Goal: Task Accomplishment & Management: Manage account settings

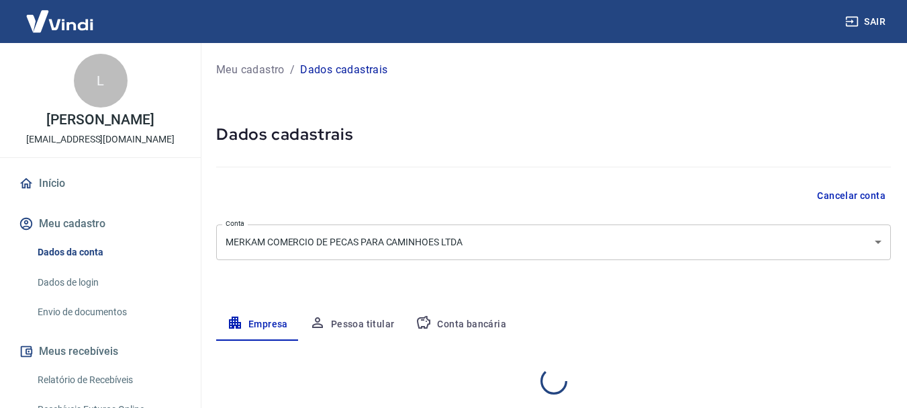
select select "SC"
select select "business"
click at [249, 69] on p "Meu cadastro" at bounding box center [250, 70] width 69 height 16
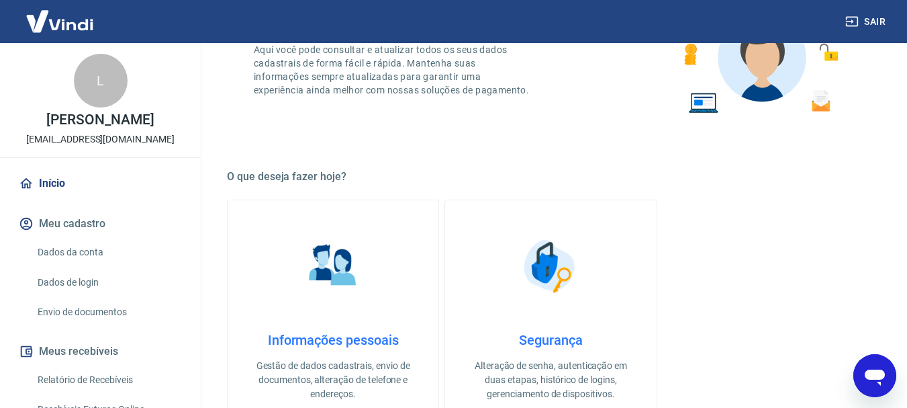
scroll to position [336, 0]
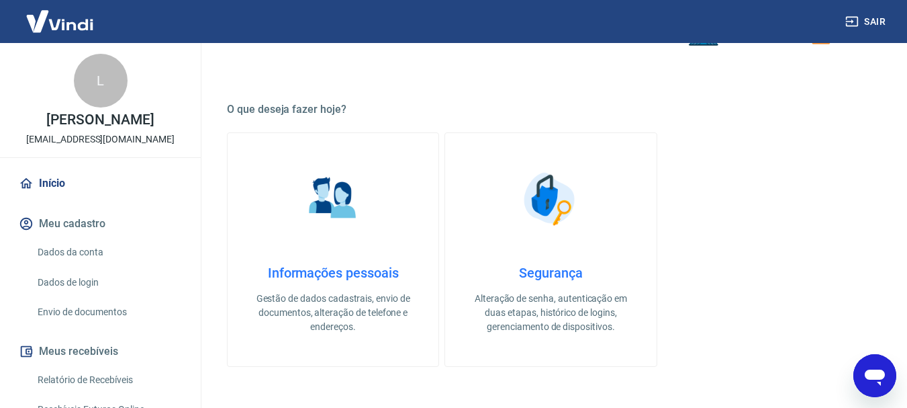
click at [91, 255] on link "Dados da conta" at bounding box center [108, 252] width 152 height 28
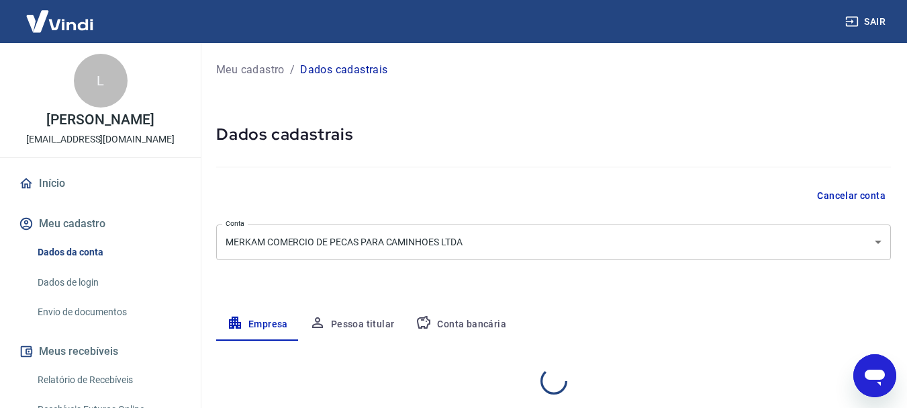
select select "SC"
select select "business"
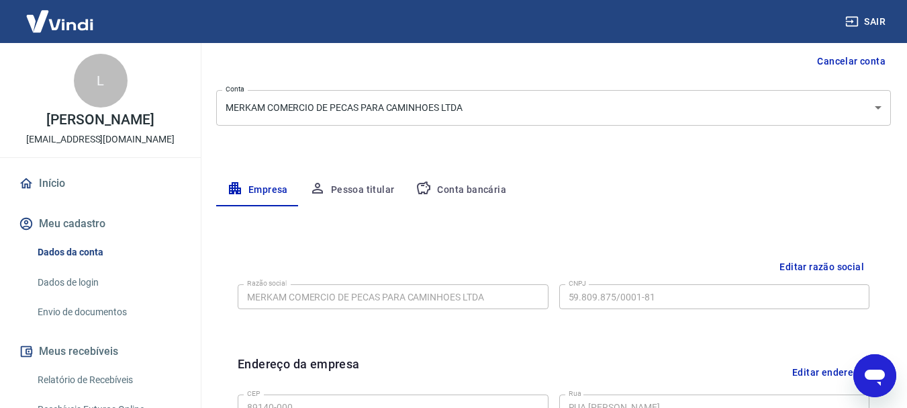
click at [469, 193] on button "Conta bancária" at bounding box center [461, 190] width 112 height 32
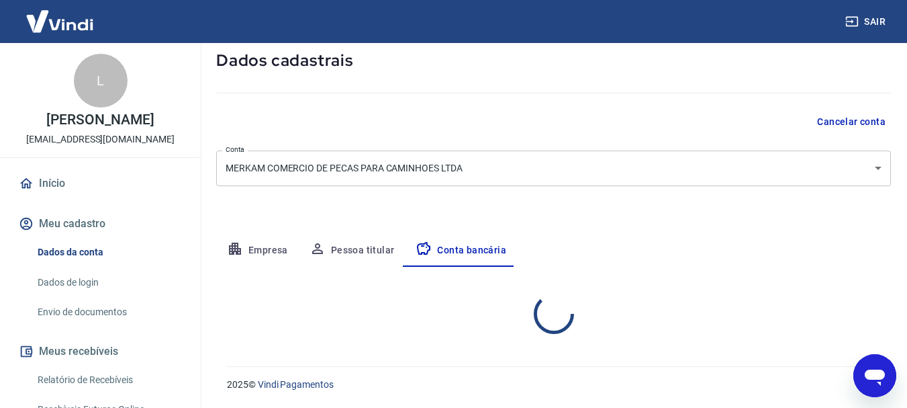
select select "1"
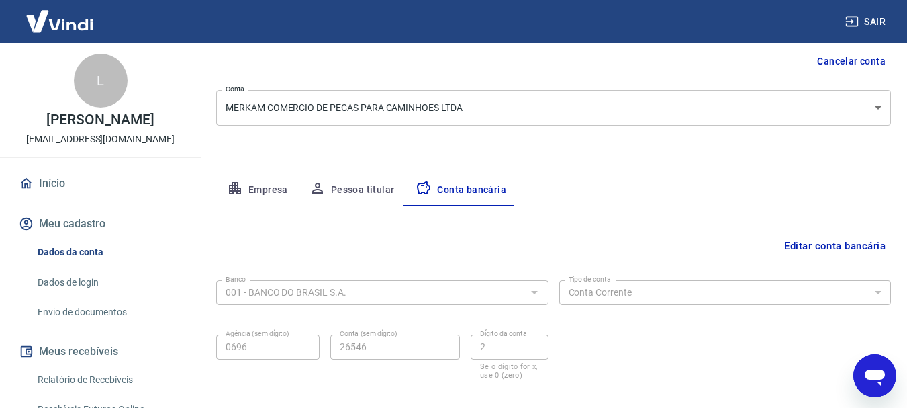
scroll to position [204, 0]
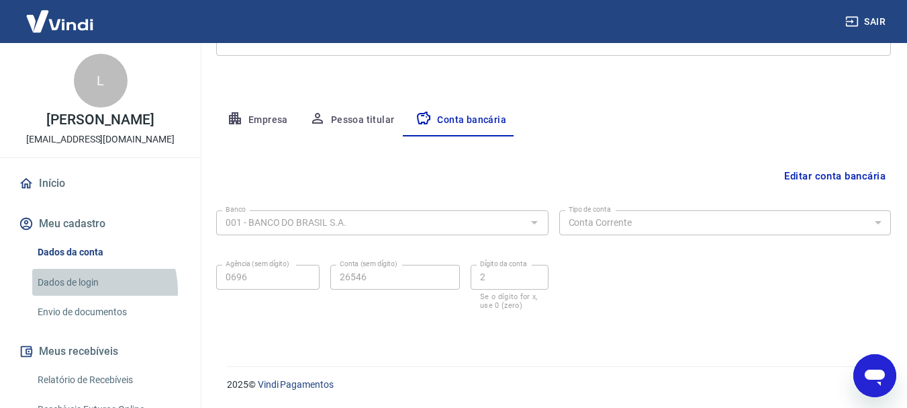
click at [89, 290] on link "Dados de login" at bounding box center [108, 283] width 152 height 28
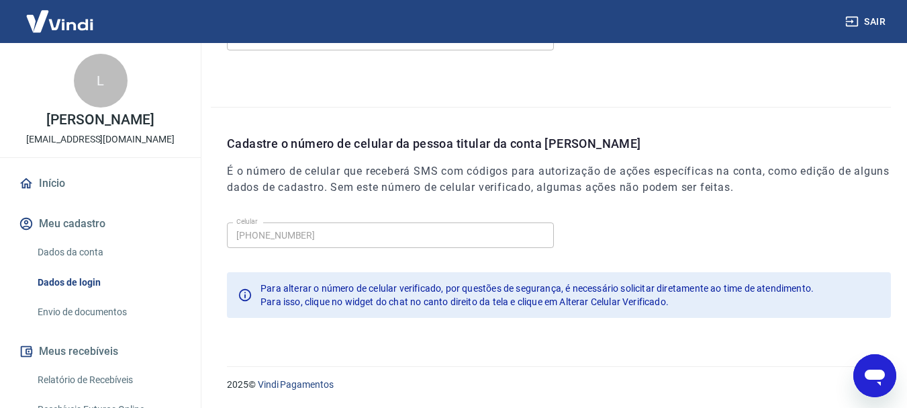
drag, startPoint x: 107, startPoint y: 312, endPoint x: 135, endPoint y: 304, distance: 28.9
click at [107, 312] on link "Envio de documentos" at bounding box center [108, 312] width 152 height 28
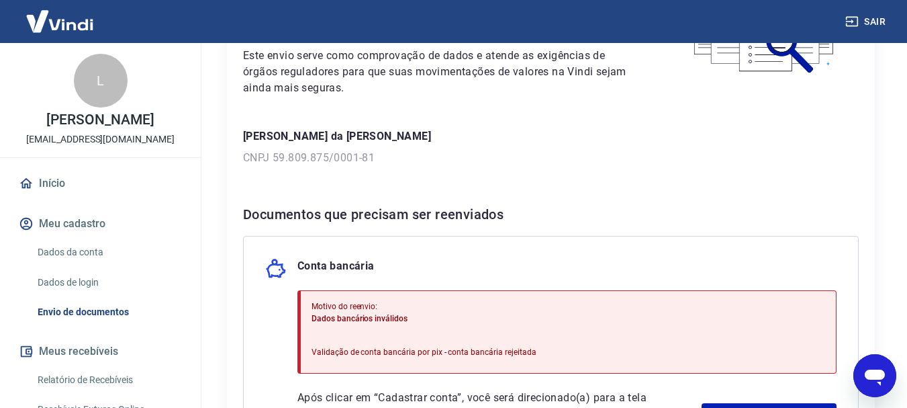
scroll to position [275, 0]
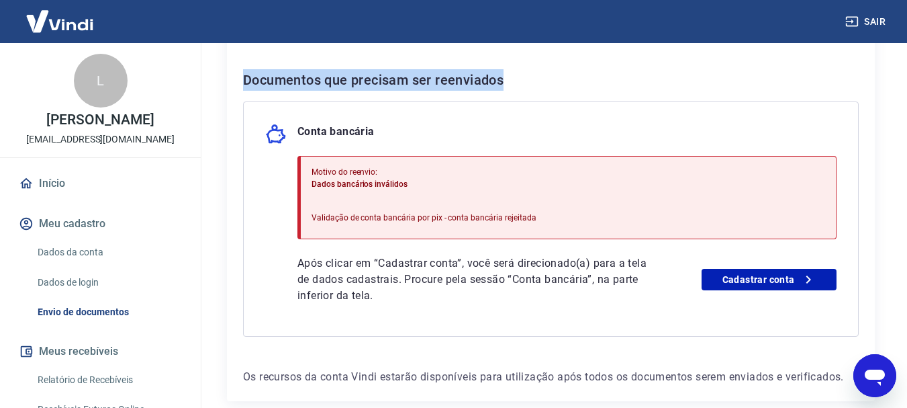
drag, startPoint x: 240, startPoint y: 79, endPoint x: 625, endPoint y: 63, distance: 384.5
click at [611, 63] on div "Para utilizar alguns recursos da sua conta [PERSON_NAME], é necessário enviar a…" at bounding box center [551, 111] width 648 height 579
